Goal: Information Seeking & Learning: Compare options

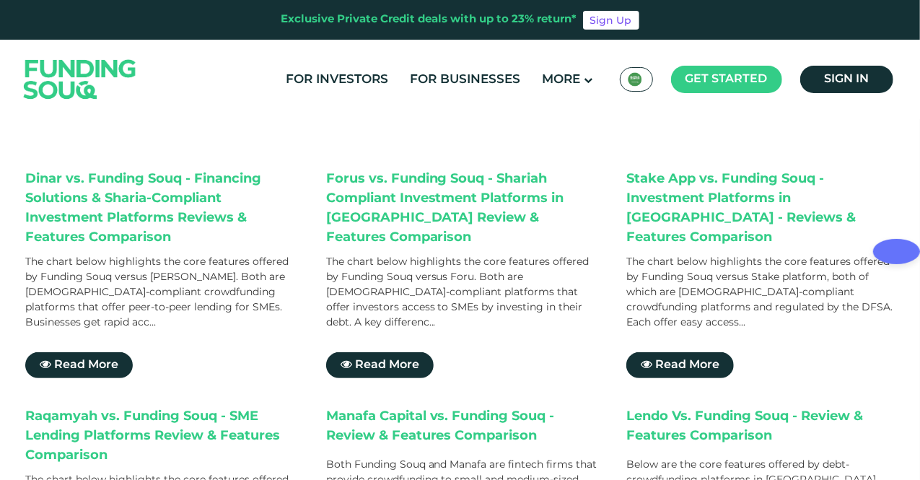
scroll to position [173, 0]
click at [334, 182] on div "Forus vs. Funding Souq - Shariah Compliant Investment Platforms in [GEOGRAPHIC_…" at bounding box center [462, 208] width 272 height 78
click at [638, 180] on div "Stake App vs. Funding Souq - Investment Platforms in [GEOGRAPHIC_DATA] - Review…" at bounding box center [762, 208] width 272 height 78
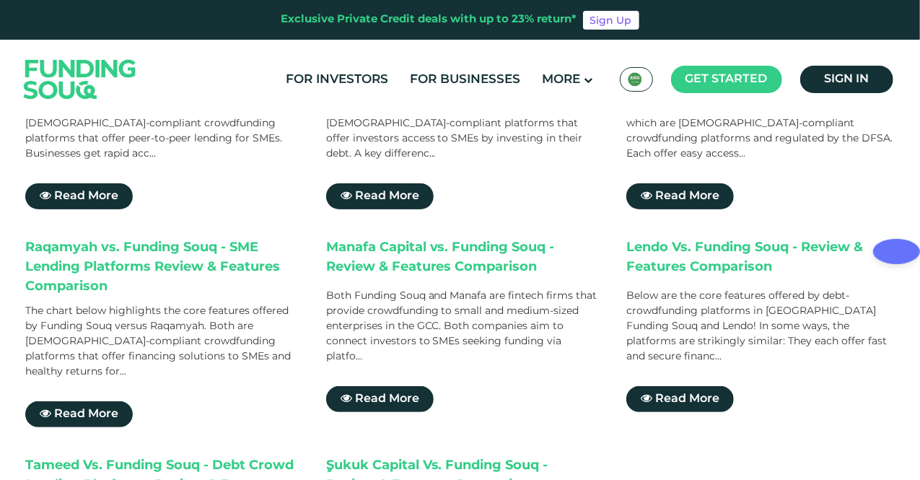
scroll to position [375, 0]
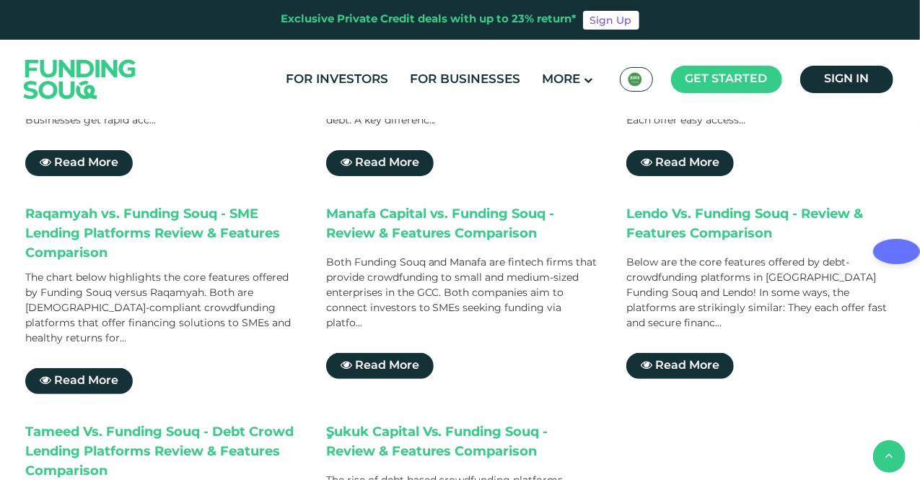
click at [348, 205] on div "Manafa Capital vs. Funding Souq - Review & Features Comparison" at bounding box center [462, 226] width 272 height 43
click at [635, 205] on div "Lendo Vs. Funding Souq - Review & Features Comparison" at bounding box center [762, 226] width 272 height 43
click at [36, 423] on div "Tameed Vs. Funding Souq - Debt Crowd Lending Platforms Review & Features Compar…" at bounding box center [161, 452] width 272 height 58
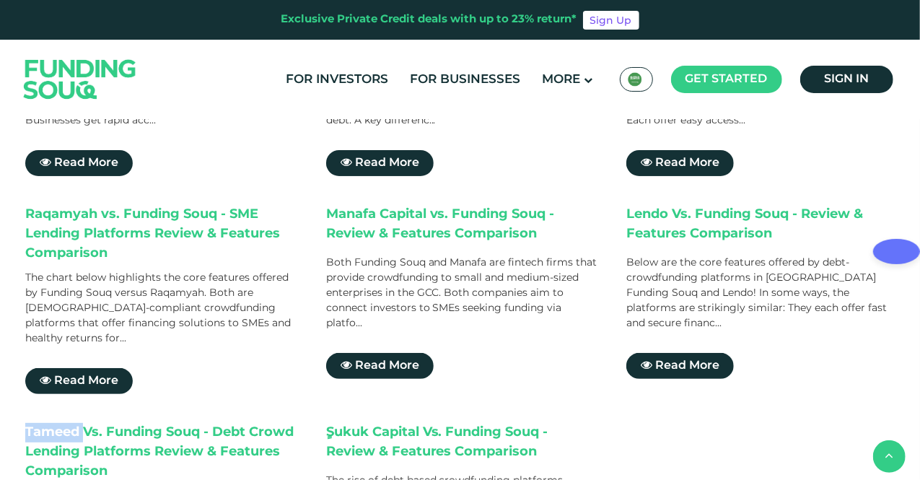
click at [36, 423] on div "Tameed Vs. Funding Souq - Debt Crowd Lending Platforms Review & Features Compar…" at bounding box center [161, 452] width 272 height 58
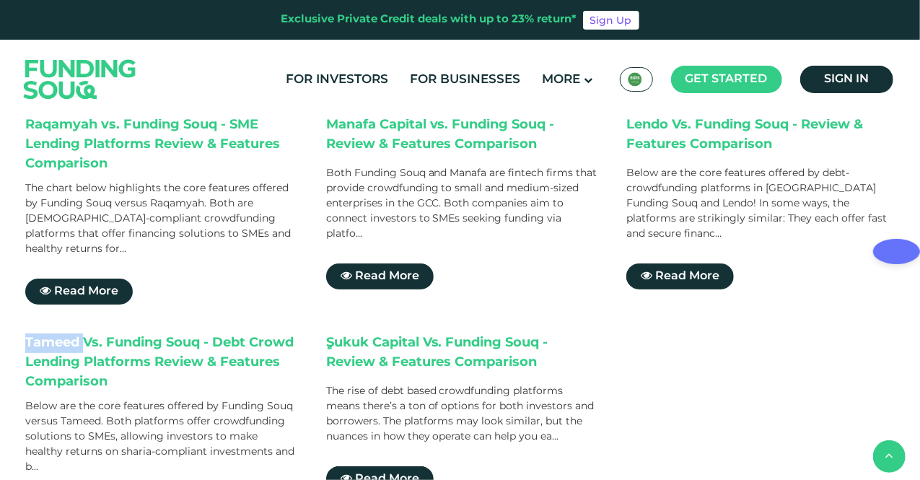
scroll to position [548, 0]
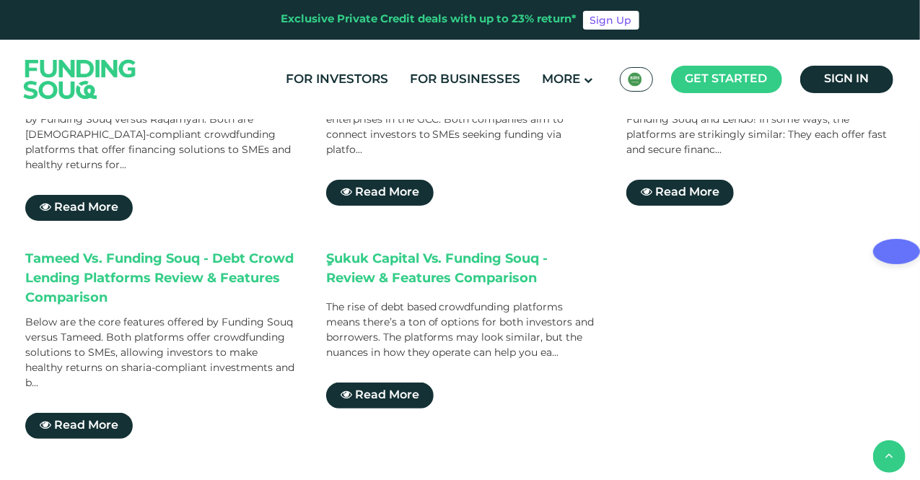
click at [336, 250] on div "ٍSukuk Capital Vs. Funding Souq - Review & Features Comparison" at bounding box center [462, 271] width 272 height 43
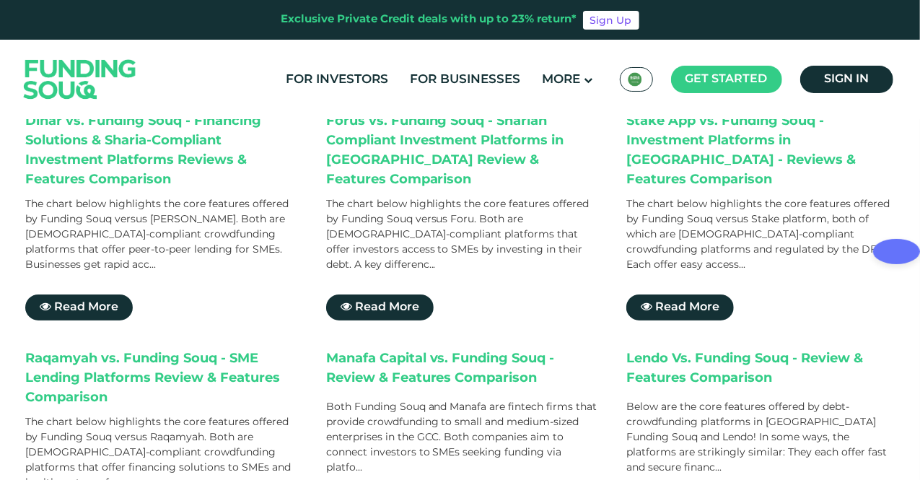
scroll to position [651, 0]
